Goal: Task Accomplishment & Management: Manage account settings

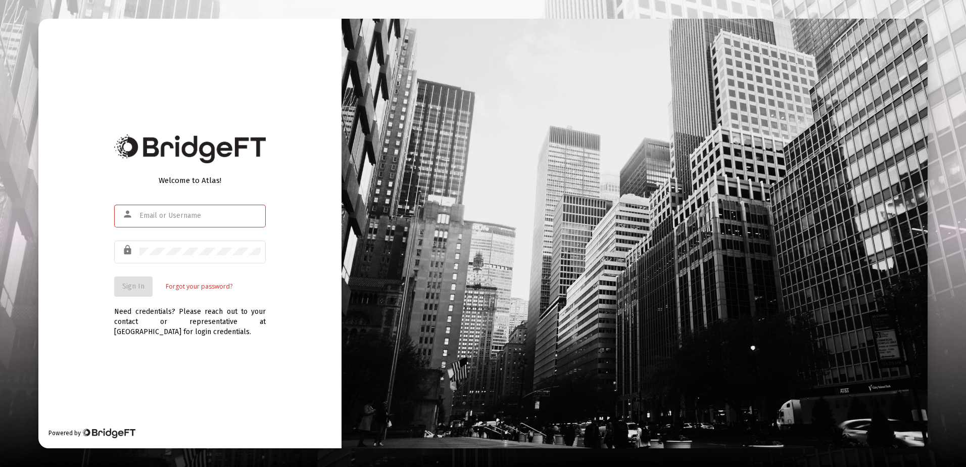
type input "r.scheidler@rcn.com"
drag, startPoint x: 237, startPoint y: 388, endPoint x: 223, endPoint y: 374, distance: 20.0
click at [233, 385] on div "Welcome to Atlas! person r.scheidler@rcn.com lock Sign In Forgot your password?…" at bounding box center [189, 233] width 303 height 429
click at [132, 281] on button "Sign In" at bounding box center [133, 286] width 38 height 20
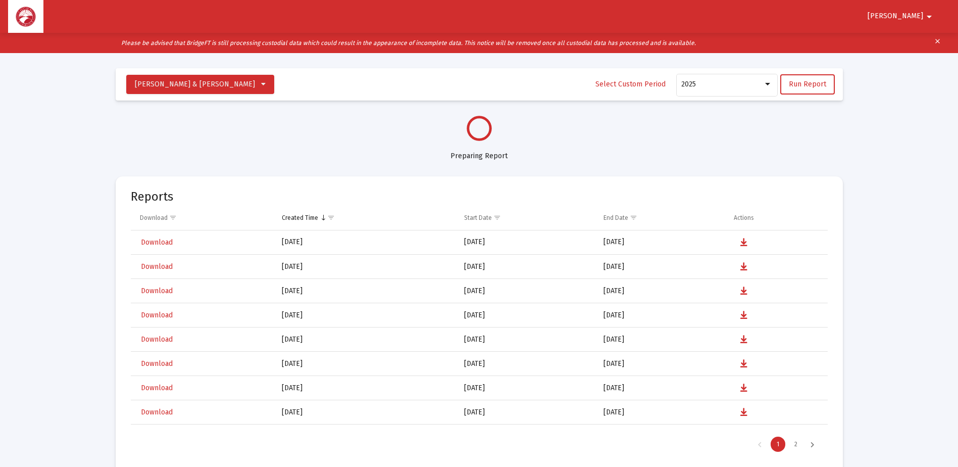
select select "View all"
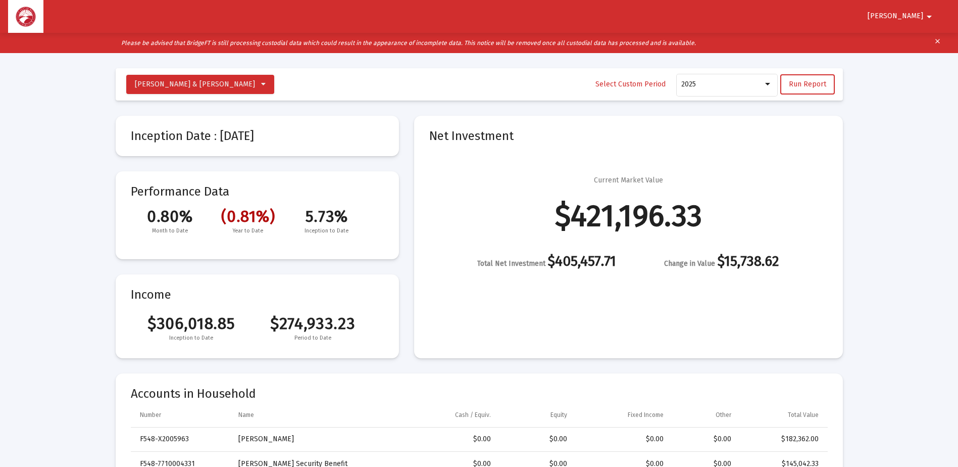
click at [793, 441] on div "$182,362.00" at bounding box center [781, 439] width 73 height 10
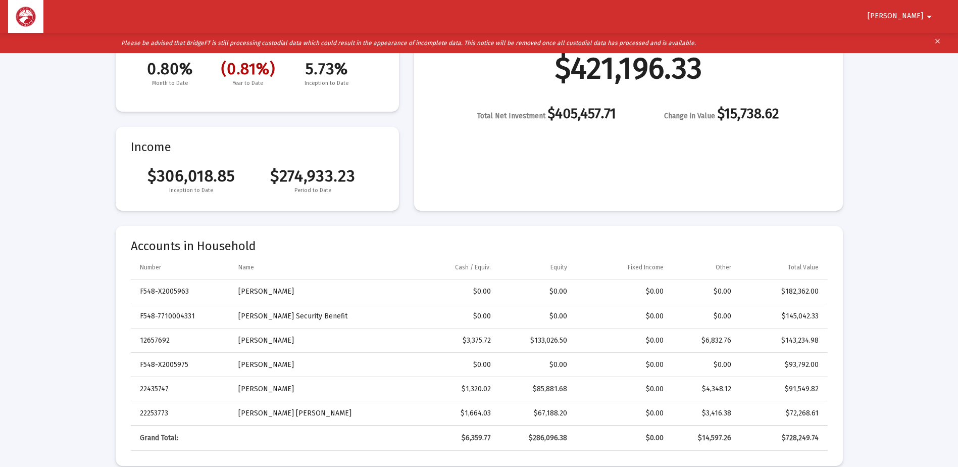
scroll to position [152, 0]
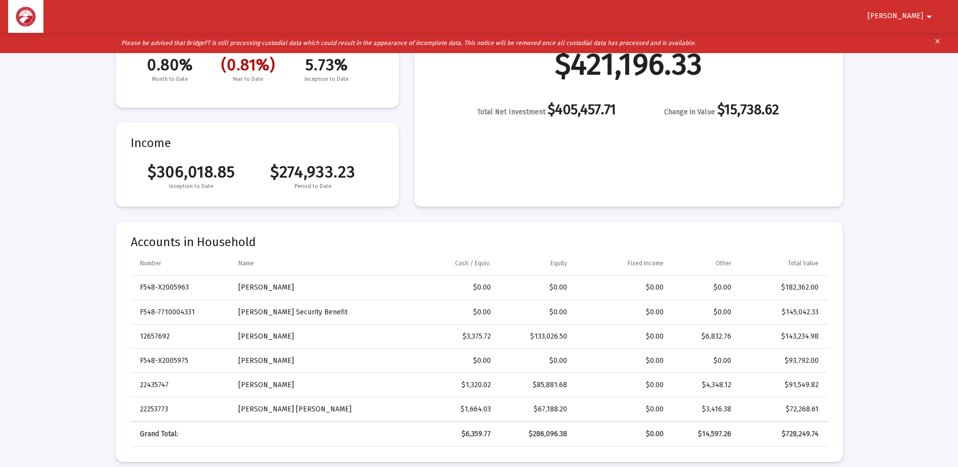
click at [910, 14] on span "Ronald" at bounding box center [896, 16] width 56 height 9
click at [924, 40] on button "Logout" at bounding box center [916, 43] width 57 height 24
